Goal: Transaction & Acquisition: Download file/media

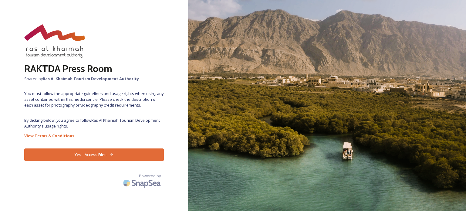
click at [113, 153] on icon at bounding box center [112, 155] width 4 height 4
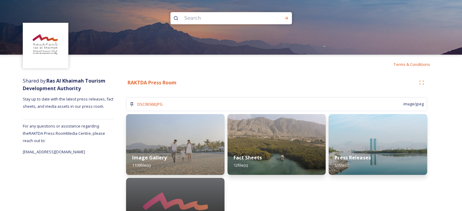
click at [182, 106] on div "DSC06568.JPG image/jpeg" at bounding box center [276, 104] width 301 height 14
click at [183, 130] on img at bounding box center [175, 145] width 100 height 62
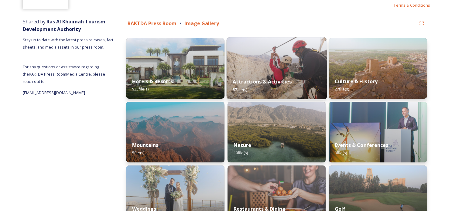
scroll to position [60, 0]
click at [251, 76] on div "Attractions & Activities 87 file(s)" at bounding box center [276, 85] width 100 height 28
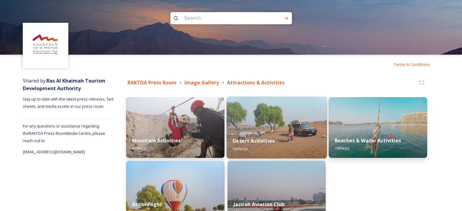
scroll to position [39, 0]
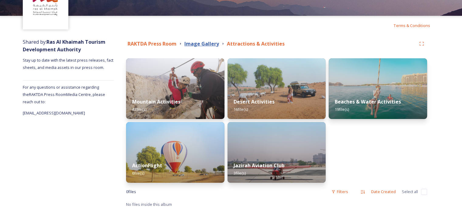
click at [200, 45] on strong "Image Gallery" at bounding box center [201, 43] width 35 height 7
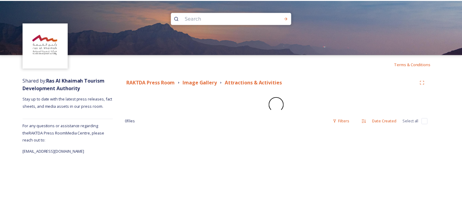
scroll to position [2, 0]
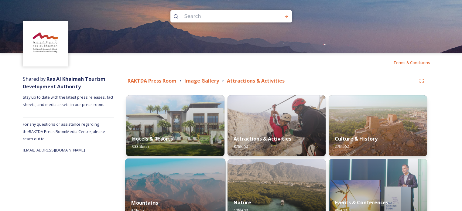
click at [166, 179] on img at bounding box center [175, 190] width 100 height 62
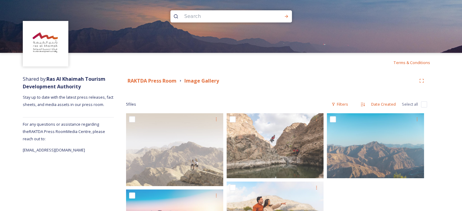
scroll to position [58, 0]
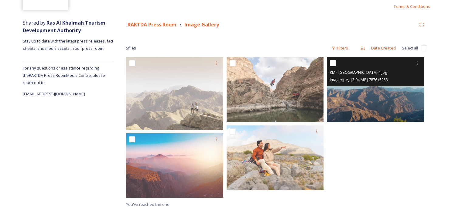
click at [396, 100] on img at bounding box center [375, 89] width 97 height 65
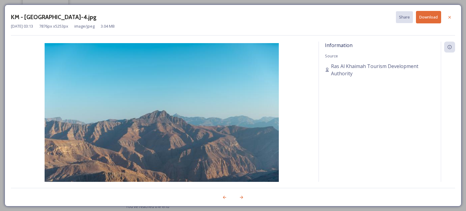
click at [428, 16] on button "Download" at bounding box center [428, 17] width 25 height 12
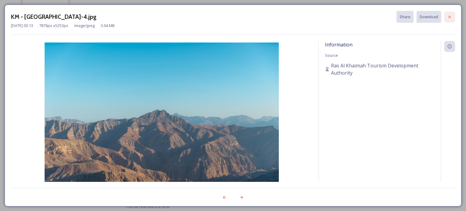
click at [454, 12] on div at bounding box center [450, 17] width 11 height 11
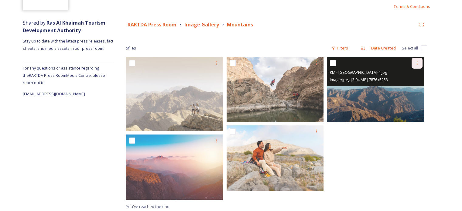
click at [418, 61] on icon at bounding box center [416, 63] width 5 height 5
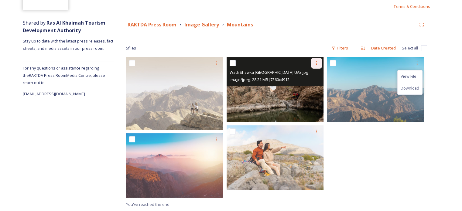
click at [320, 62] on div at bounding box center [316, 63] width 11 height 11
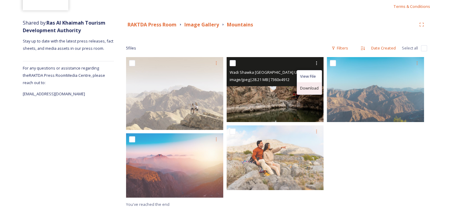
click at [306, 91] on div "Download" at bounding box center [309, 88] width 25 height 12
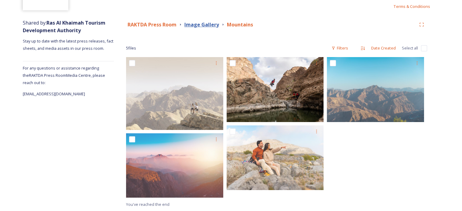
click at [206, 24] on strong "Image Gallery" at bounding box center [201, 24] width 35 height 7
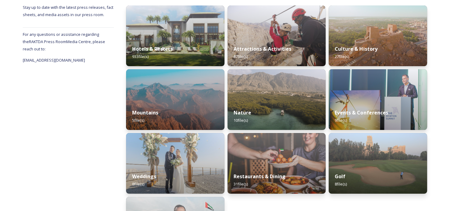
scroll to position [92, 0]
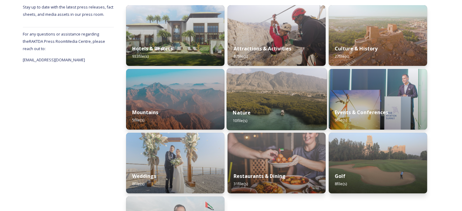
click at [267, 93] on img at bounding box center [276, 99] width 100 height 62
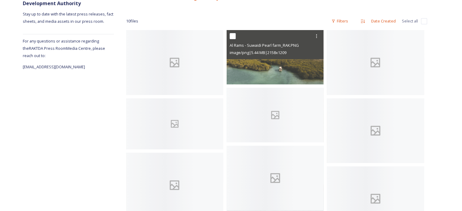
scroll to position [85, 0]
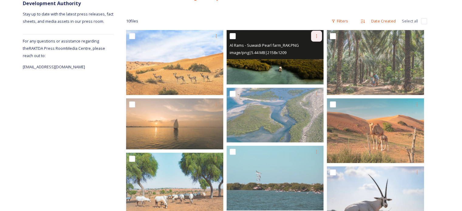
click at [317, 39] on div at bounding box center [316, 36] width 11 height 11
click at [305, 64] on div "Download" at bounding box center [309, 61] width 25 height 12
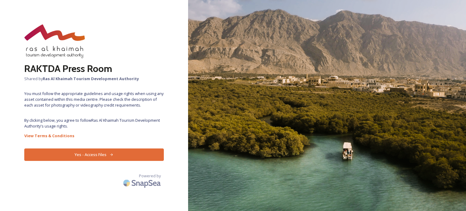
click at [100, 154] on button "Yes - Access Files" at bounding box center [94, 154] width 140 height 12
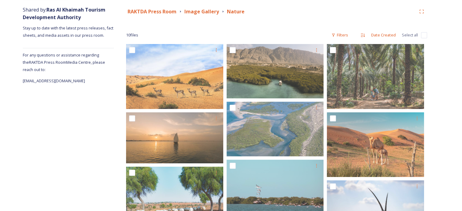
scroll to position [39, 0]
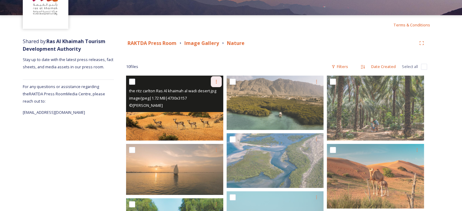
click at [216, 80] on icon at bounding box center [216, 81] width 5 height 5
click at [208, 108] on span "Download" at bounding box center [209, 107] width 19 height 6
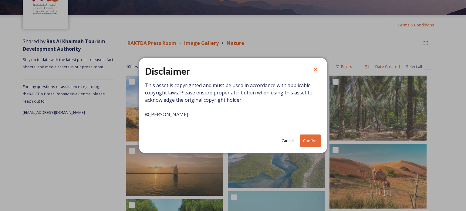
click at [305, 144] on button "Confirm" at bounding box center [310, 141] width 21 height 12
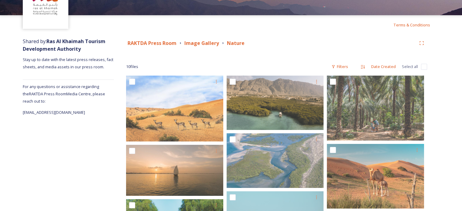
click at [432, 121] on div "RAKTDA Press Room Image Gallery Nature 10 file s Filters Date Created Select al…" at bounding box center [276, 190] width 325 height 311
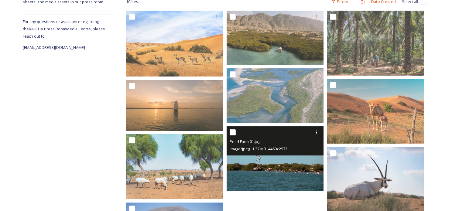
click at [272, 179] on img at bounding box center [275, 158] width 97 height 65
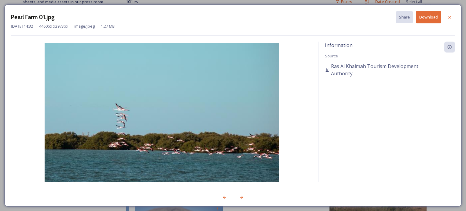
click at [422, 22] on button "Download" at bounding box center [428, 17] width 25 height 12
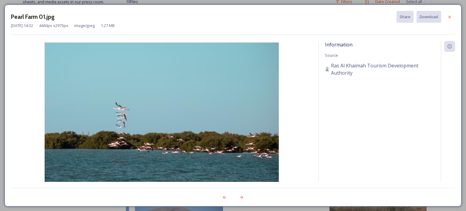
drag, startPoint x: 269, startPoint y: 133, endPoint x: 451, endPoint y: 13, distance: 217.6
click at [451, 13] on div at bounding box center [450, 17] width 11 height 11
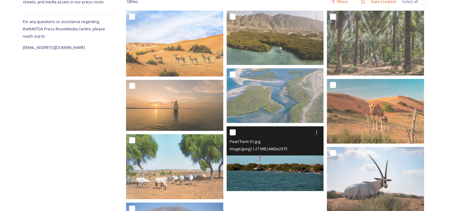
click at [322, 131] on div "Pearl Farm 01.jpg image/jpeg | 1.27 MB | 4460 x 2973" at bounding box center [275, 140] width 97 height 29
click at [313, 135] on div at bounding box center [316, 132] width 11 height 11
click at [308, 159] on span "Download" at bounding box center [309, 158] width 19 height 6
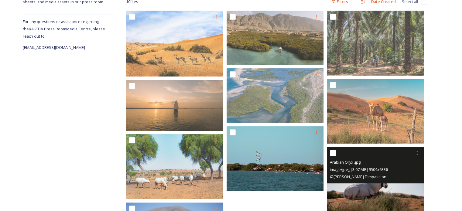
scroll to position [174, 0]
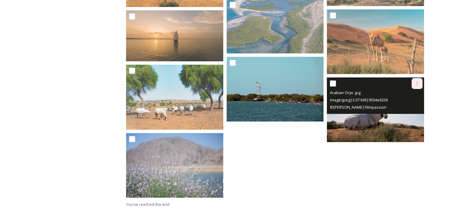
click at [417, 85] on icon at bounding box center [417, 84] width 1 height 4
click at [406, 110] on span "Download" at bounding box center [410, 109] width 19 height 6
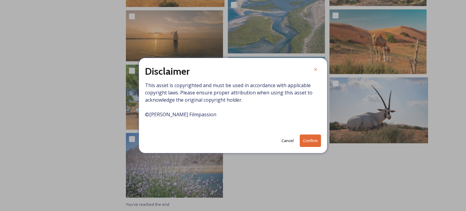
click at [307, 142] on button "Confirm" at bounding box center [310, 141] width 21 height 12
